Goal: Task Accomplishment & Management: Manage account settings

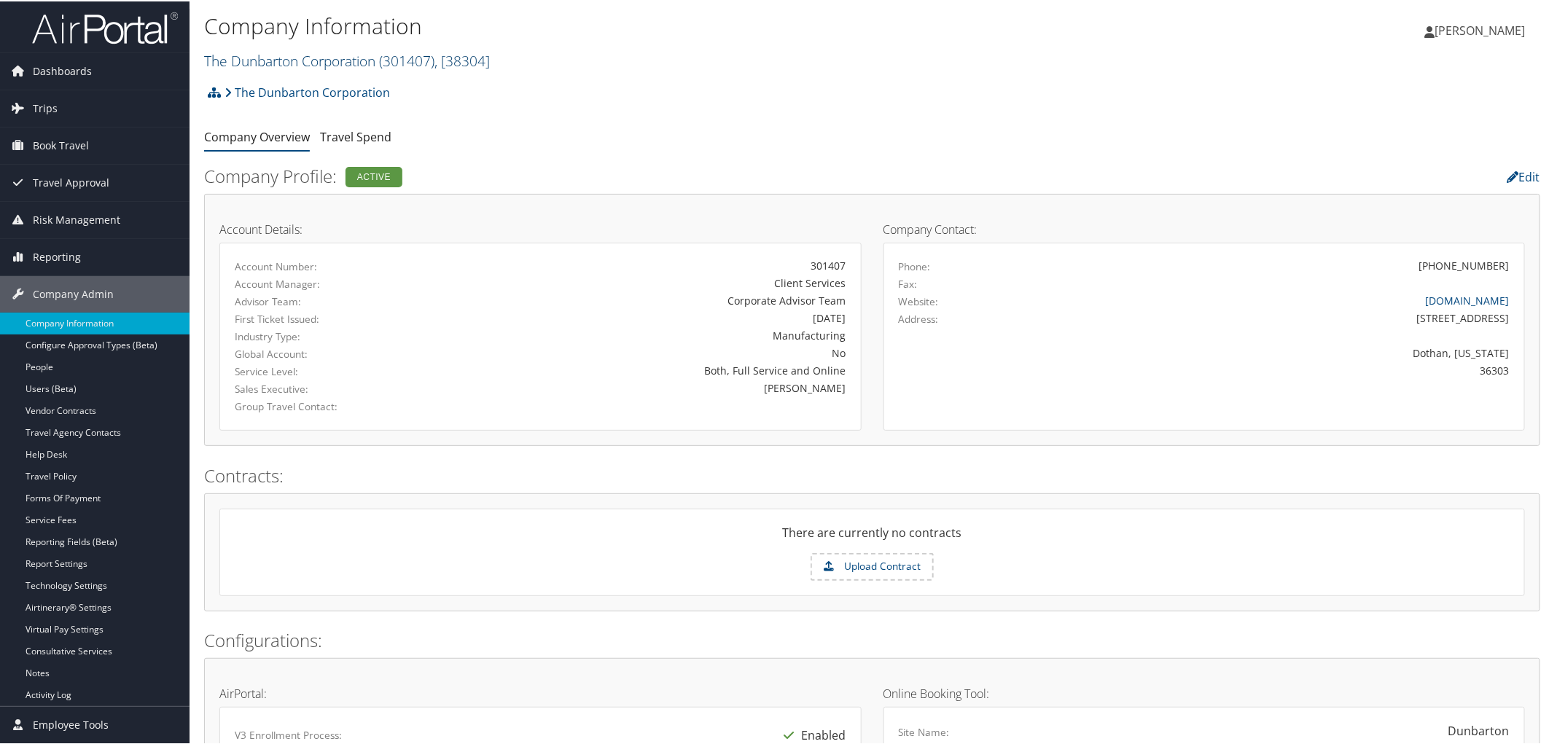
click at [322, 57] on link "The Dunbarton Corporation ( 301407 ) , [ 38304 ]" at bounding box center [347, 60] width 286 height 20
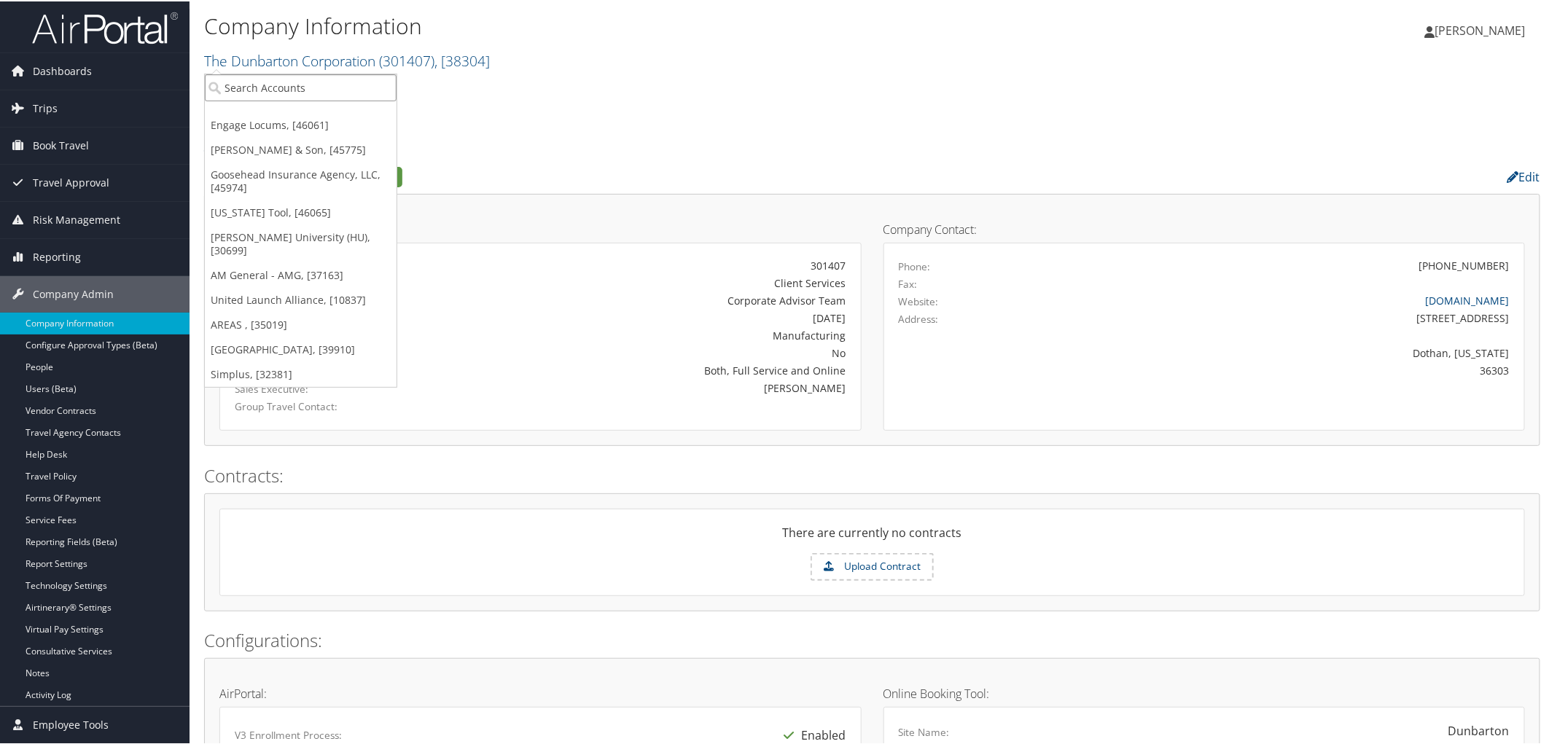
click at [314, 79] on input "search" at bounding box center [301, 86] width 192 height 27
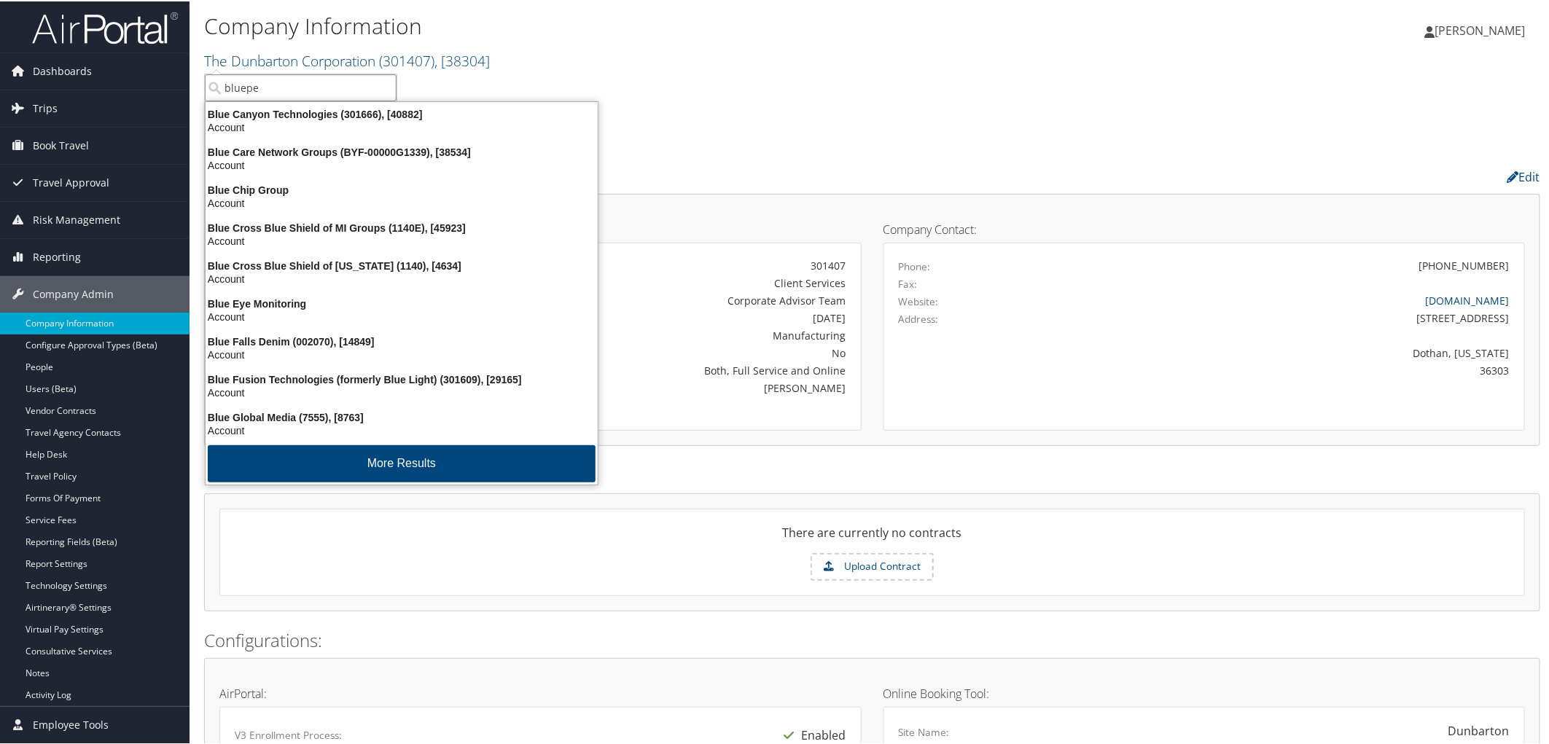
type input "bluepea"
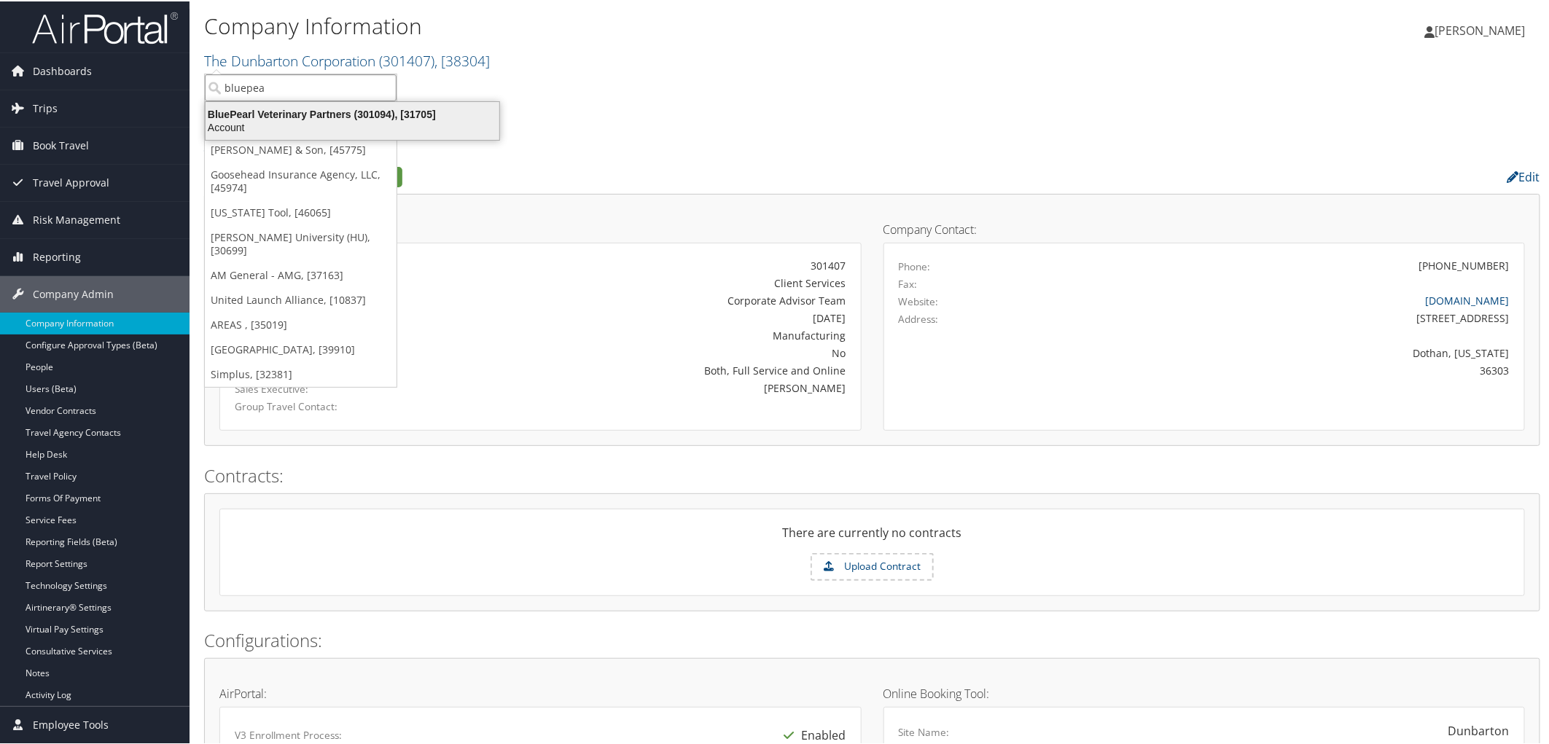
click at [297, 120] on div "Account" at bounding box center [352, 126] width 311 height 13
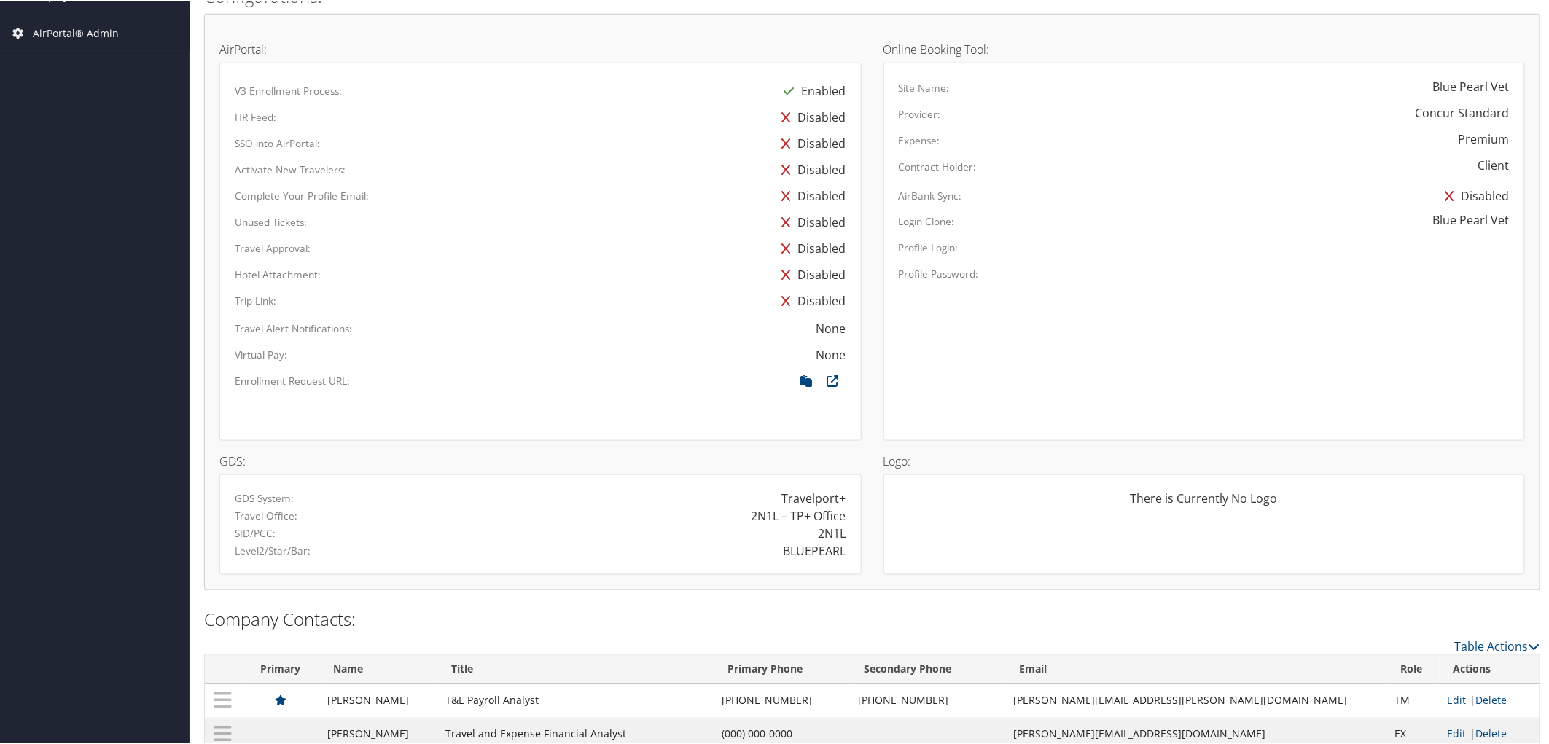
scroll to position [762, 0]
